Goal: Find specific page/section: Find specific page/section

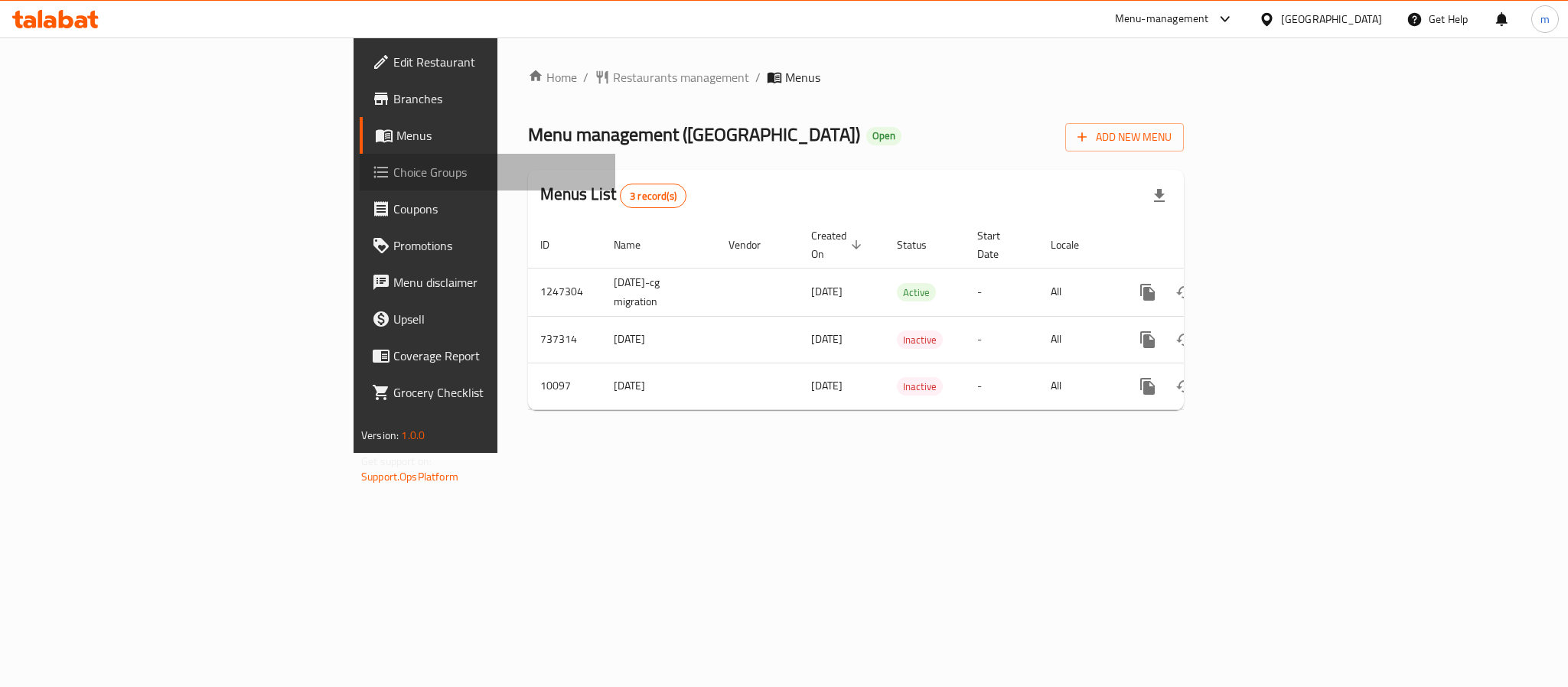
click at [393, 163] on span "Choice Groups" at bounding box center [498, 172] width 210 height 18
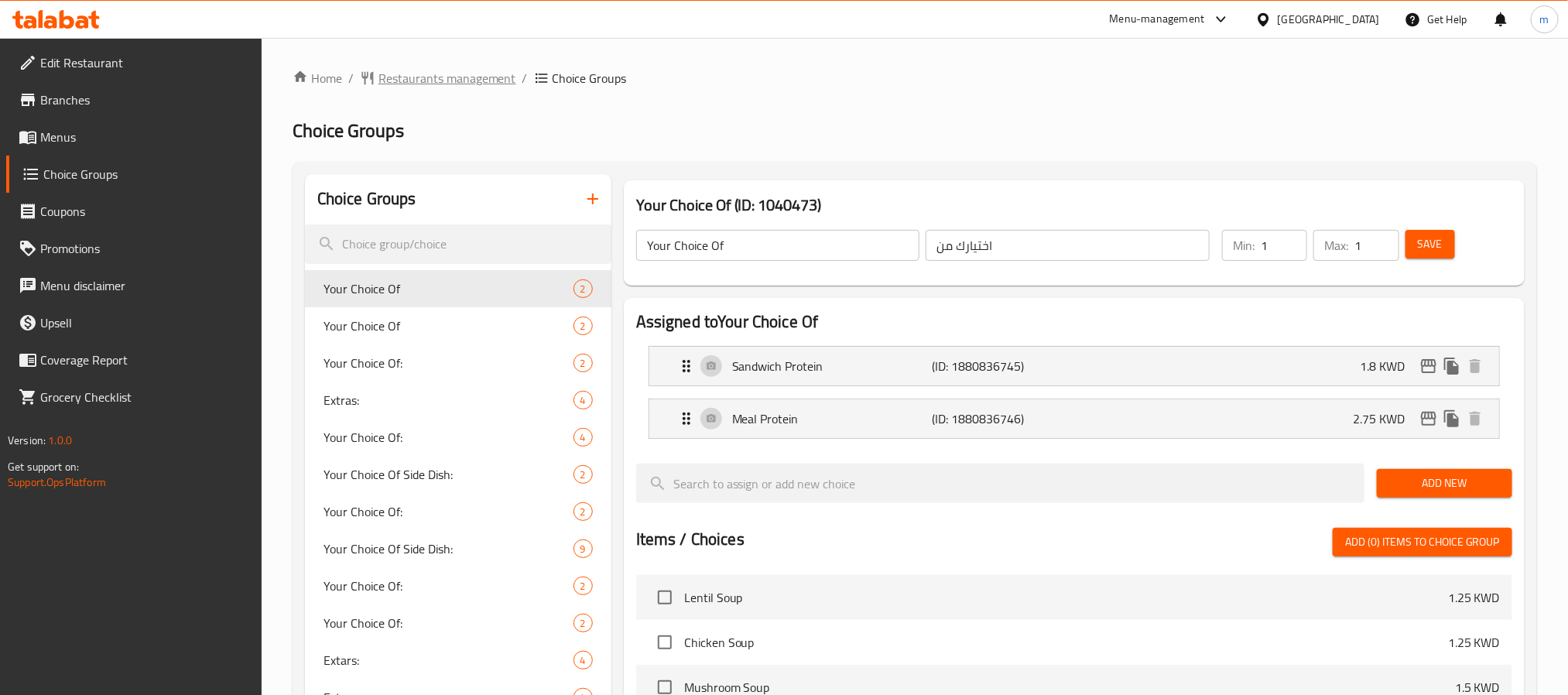
click at [418, 75] on span "Restaurants management" at bounding box center [447, 78] width 138 height 18
click at [451, 72] on span "Restaurants management" at bounding box center [447, 79] width 138 height 18
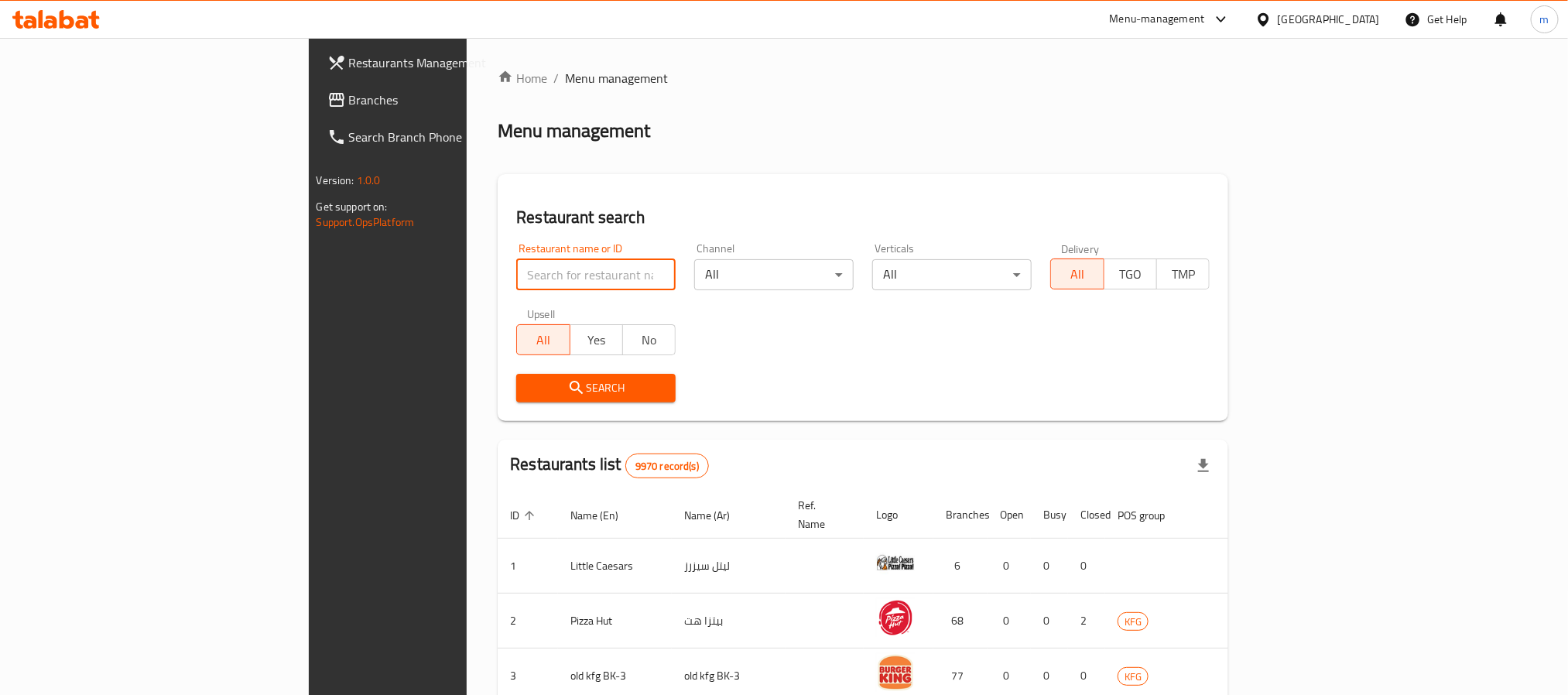
click at [516, 265] on input "search" at bounding box center [596, 274] width 159 height 31
paste input "6146"
type input "6146"
drag, startPoint x: 412, startPoint y: 389, endPoint x: 123, endPoint y: 371, distance: 289.6
click at [528, 389] on span "Search" at bounding box center [596, 388] width 135 height 19
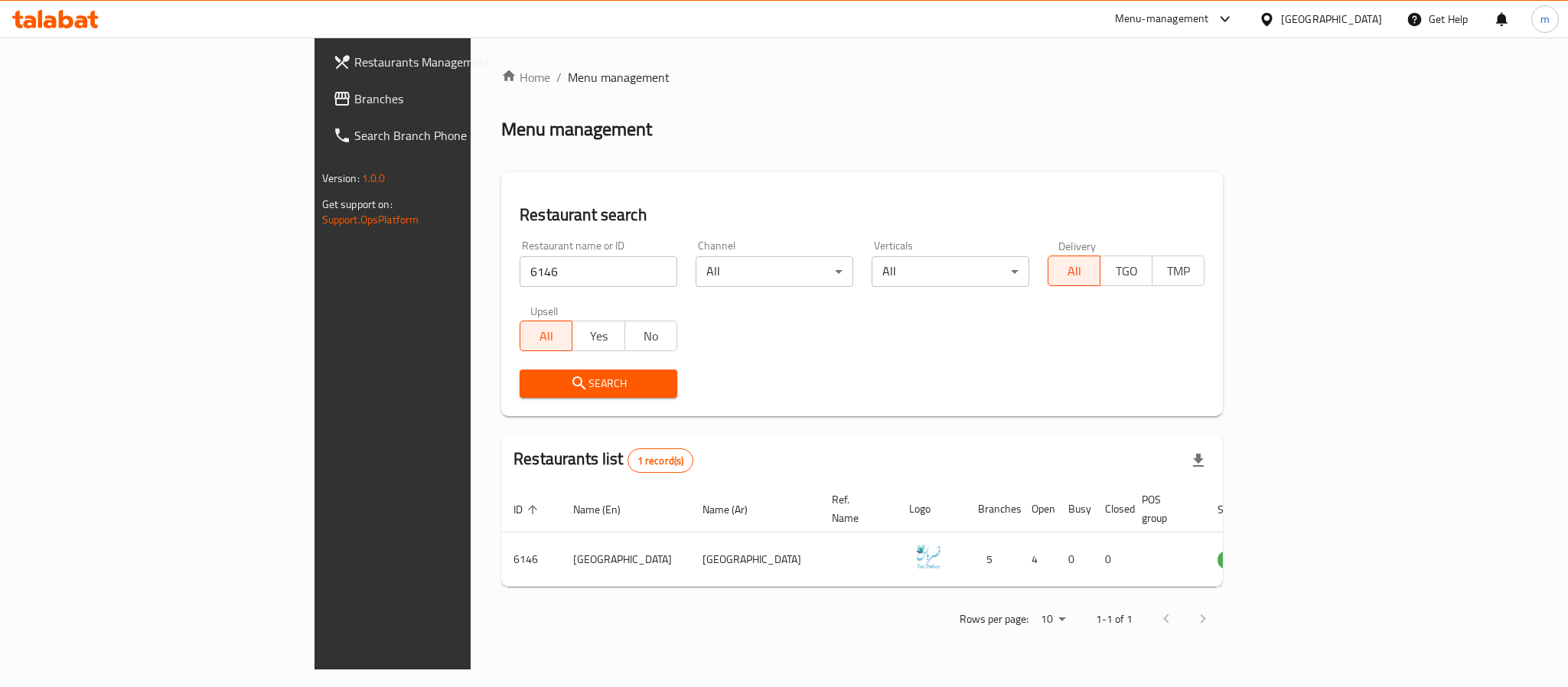
click at [501, 599] on div "Rows per page: 10 1-1 of 1" at bounding box center [862, 619] width 722 height 40
click at [320, 112] on link "Branches" at bounding box center [448, 98] width 256 height 37
